Goal: Navigation & Orientation: Find specific page/section

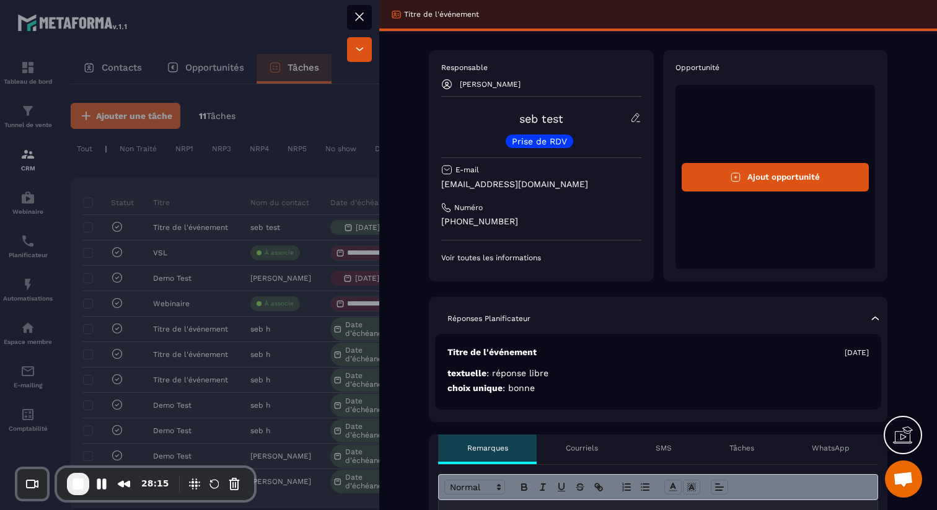
scroll to position [202, 0]
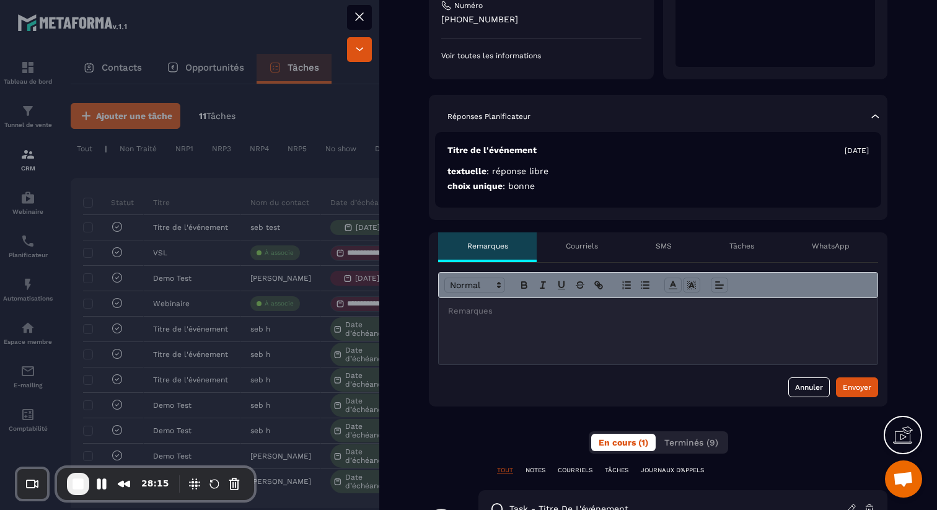
click at [356, 48] on icon at bounding box center [359, 49] width 12 height 12
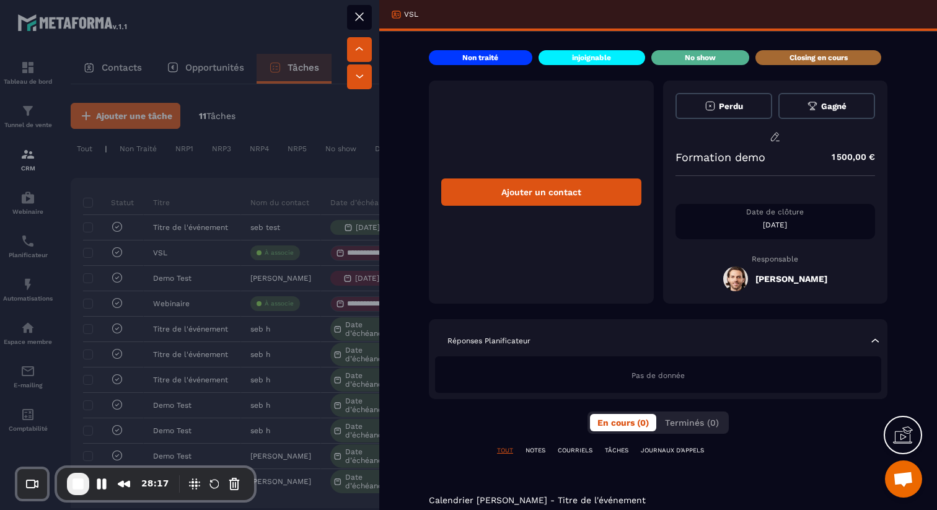
click at [376, 21] on div at bounding box center [468, 255] width 937 height 510
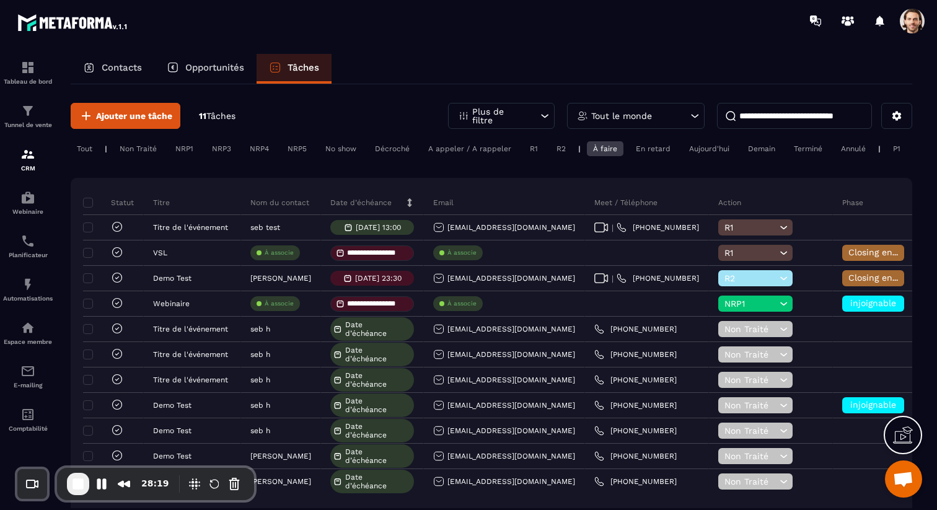
click at [217, 71] on p "Opportunités" at bounding box center [214, 67] width 59 height 11
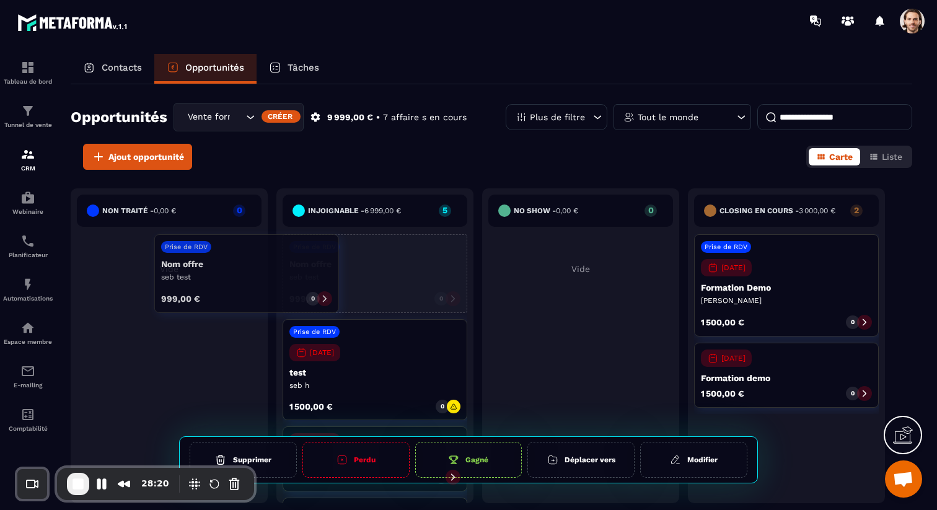
drag, startPoint x: 374, startPoint y: 278, endPoint x: 227, endPoint y: 278, distance: 146.9
click at [227, 278] on div "Non traité - 0,00 € 0 Vide injoignable - 6 999,00 € 5 Prise de RDV Nom offre se…" at bounding box center [478, 348] width 814 height 321
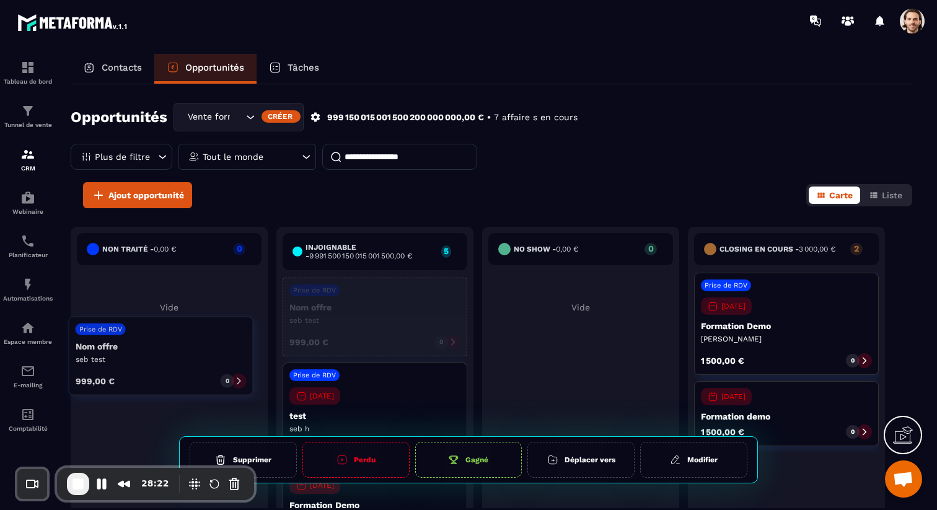
drag, startPoint x: 379, startPoint y: 318, endPoint x: 165, endPoint y: 382, distance: 223.1
click at [165, 382] on div "Non traité - 0,00 € 0 Vide injoignable - 9 991 500 150 015 001 500,00 € 5 Prise…" at bounding box center [478, 387] width 814 height 321
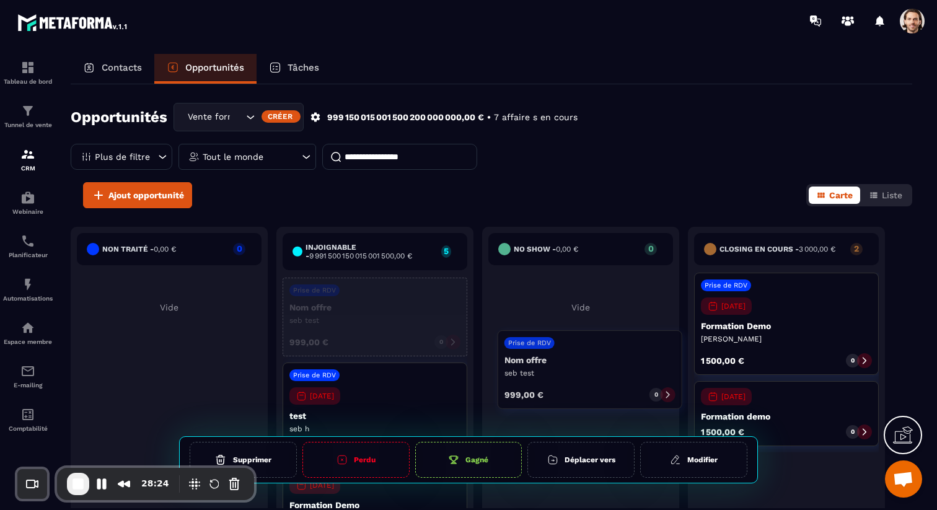
drag, startPoint x: 339, startPoint y: 326, endPoint x: 554, endPoint y: 377, distance: 221.0
click at [554, 377] on div "Non traité - 0,00 € 0 Vide injoignable - 9 991 500 150 015 001 500,00 € 5 Prise…" at bounding box center [478, 387] width 814 height 321
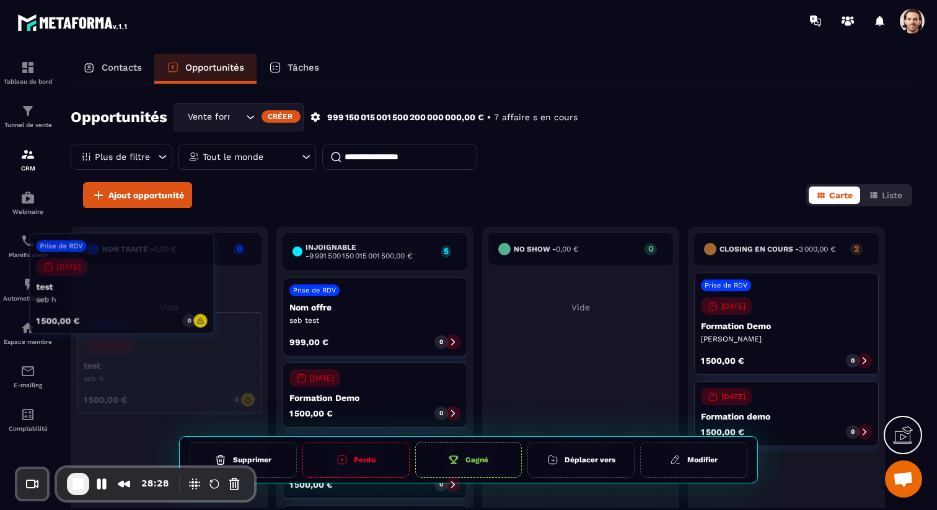
drag, startPoint x: 393, startPoint y: 307, endPoint x: 139, endPoint y: 312, distance: 253.5
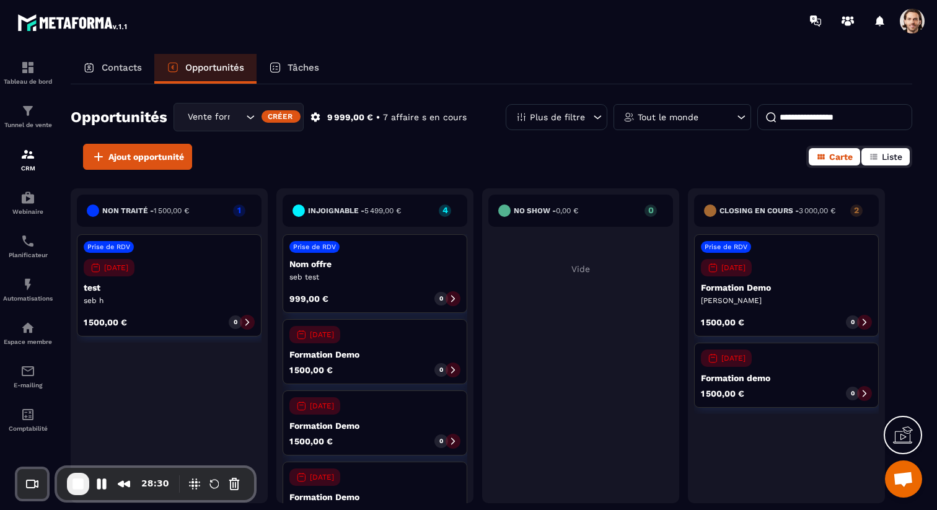
click at [900, 156] on span "Liste" at bounding box center [892, 157] width 20 height 10
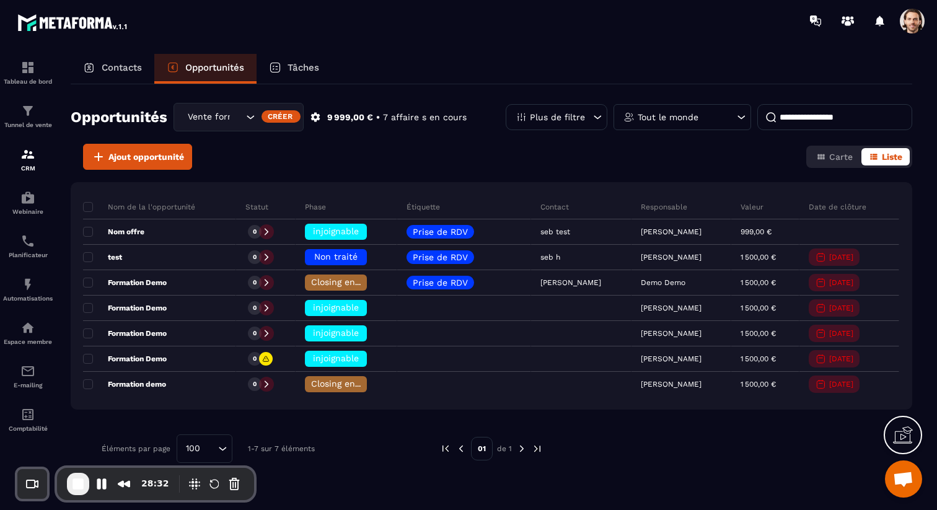
click at [299, 68] on p "Tâches" at bounding box center [304, 67] width 32 height 11
